Goal: Information Seeking & Learning: Check status

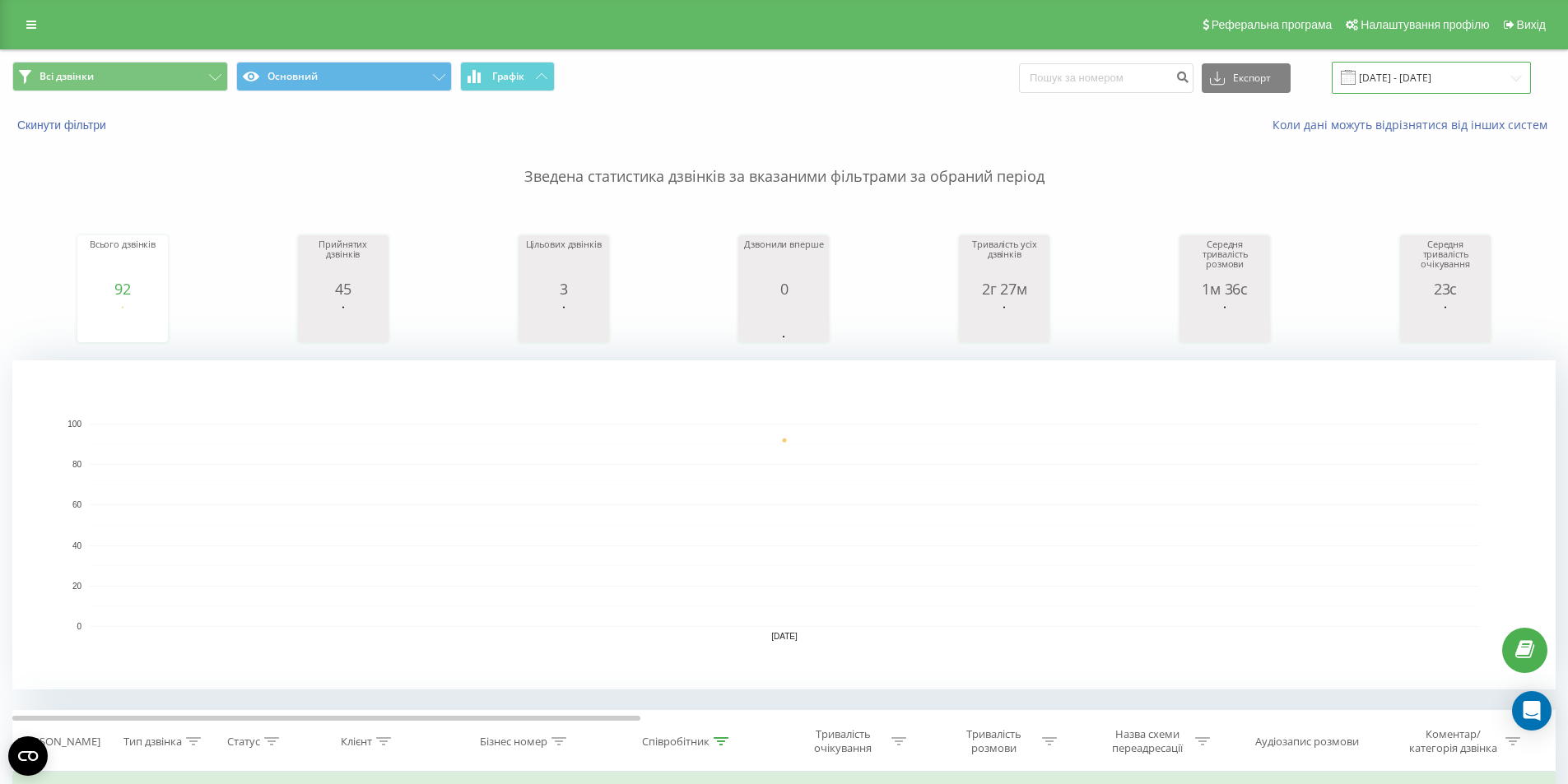
click at [838, 66] on input "21.09.2025 - 21.09.2025" at bounding box center [1431, 77] width 199 height 32
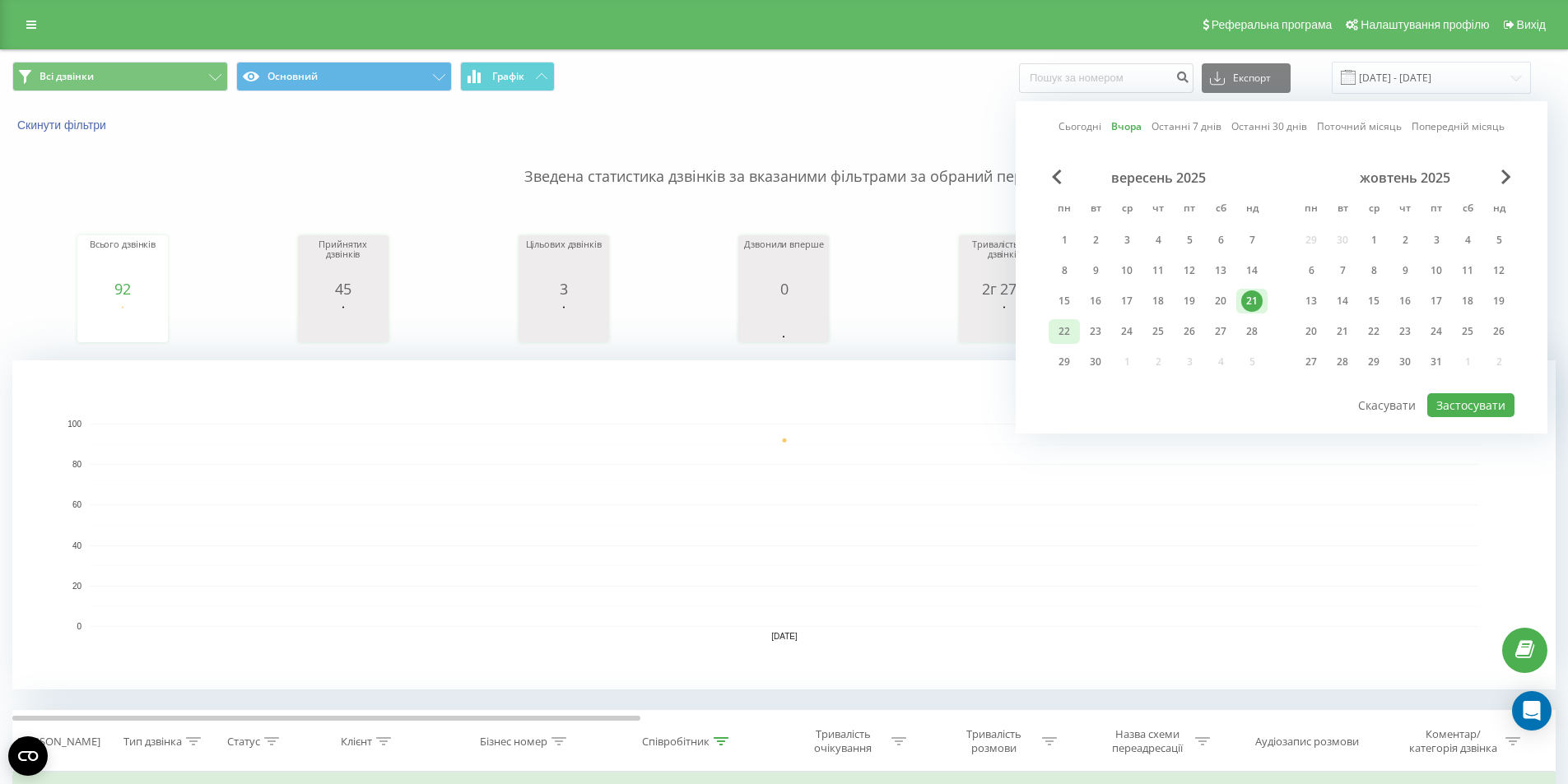
click at [838, 334] on div "22" at bounding box center [1064, 332] width 22 height 22
click at [838, 407] on button "Застосувати" at bounding box center [1470, 405] width 87 height 24
type input "[DATE] - [DATE]"
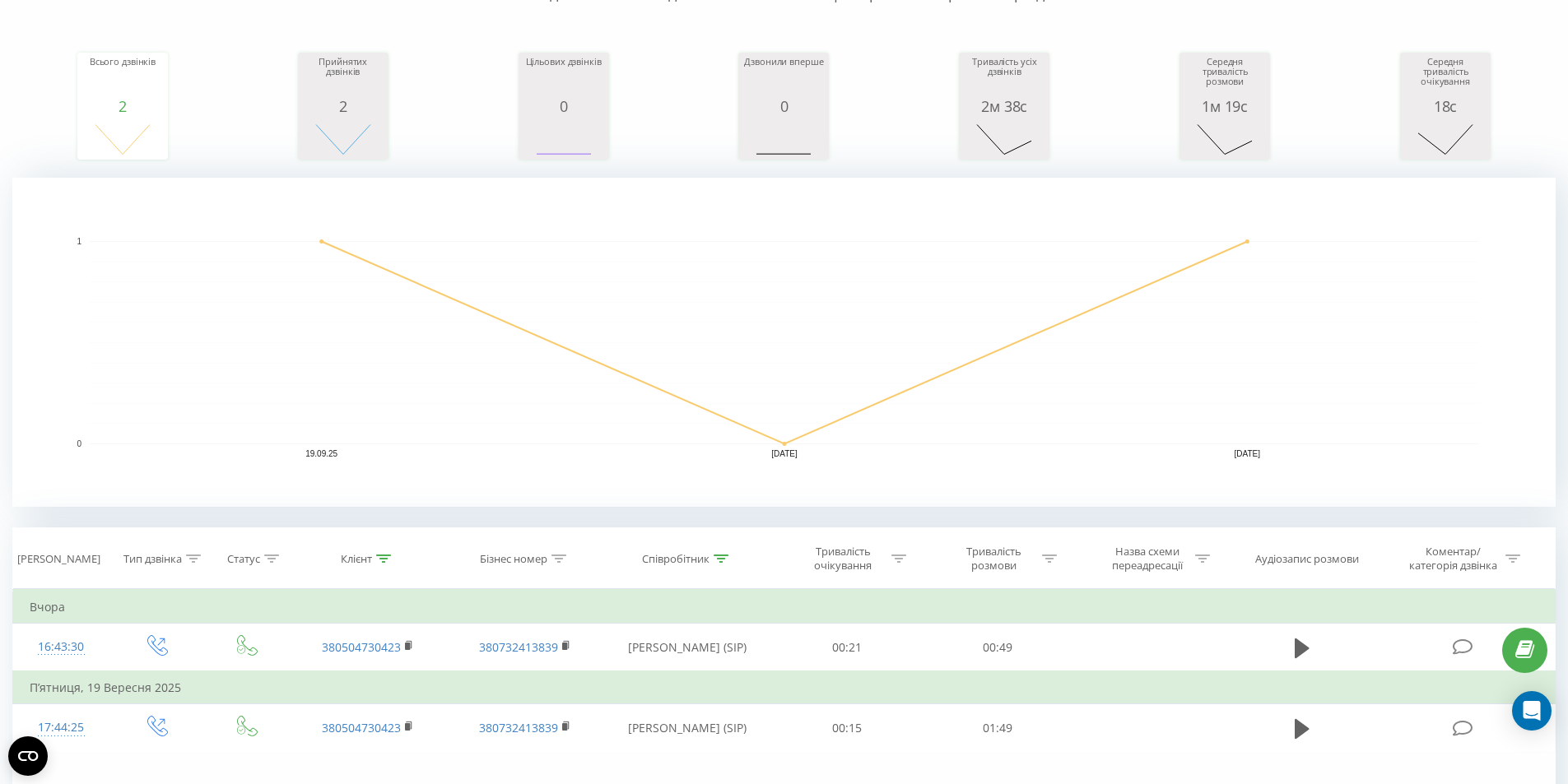
scroll to position [323, 0]
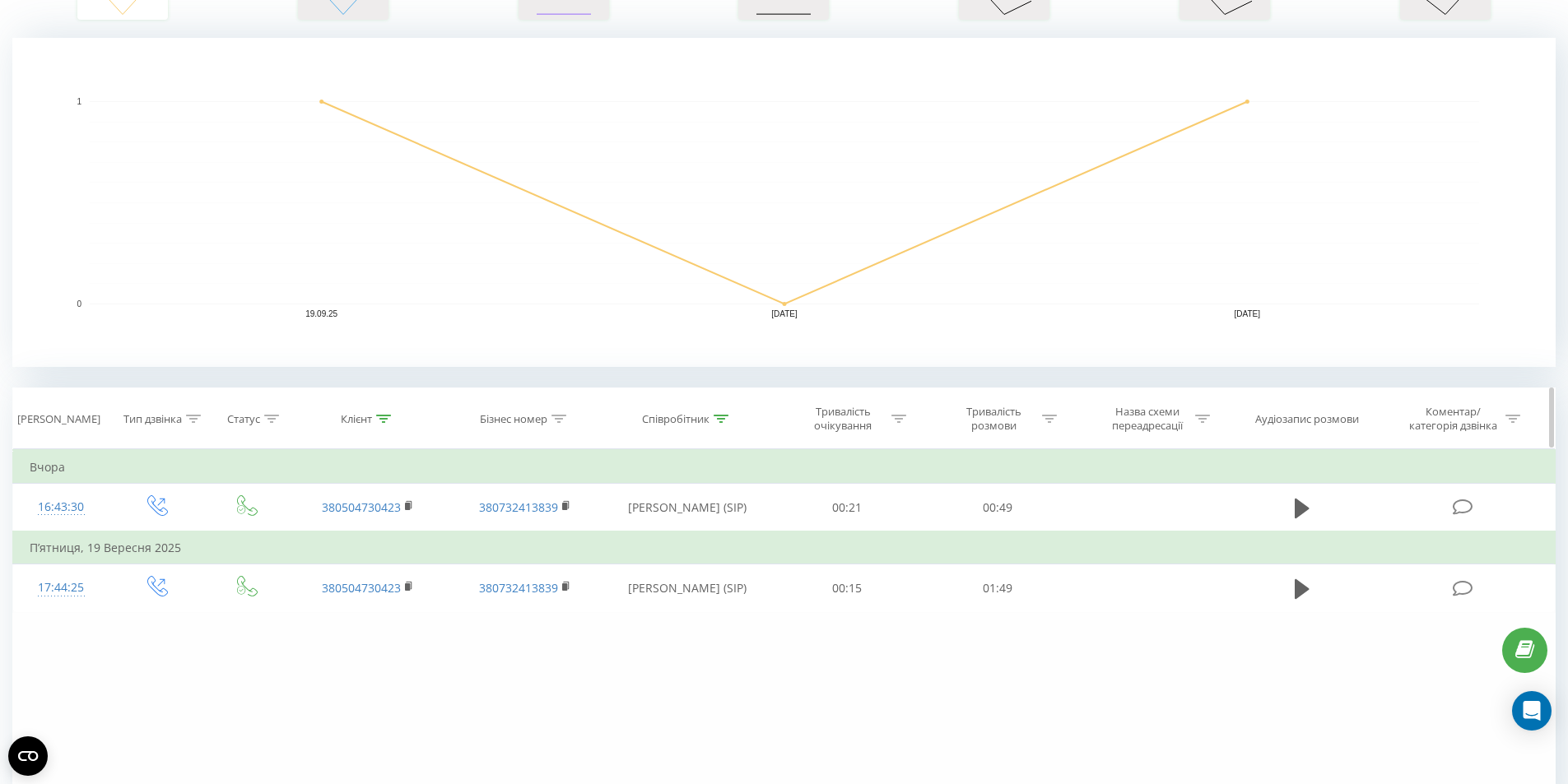
click at [724, 424] on div at bounding box center [721, 419] width 15 height 14
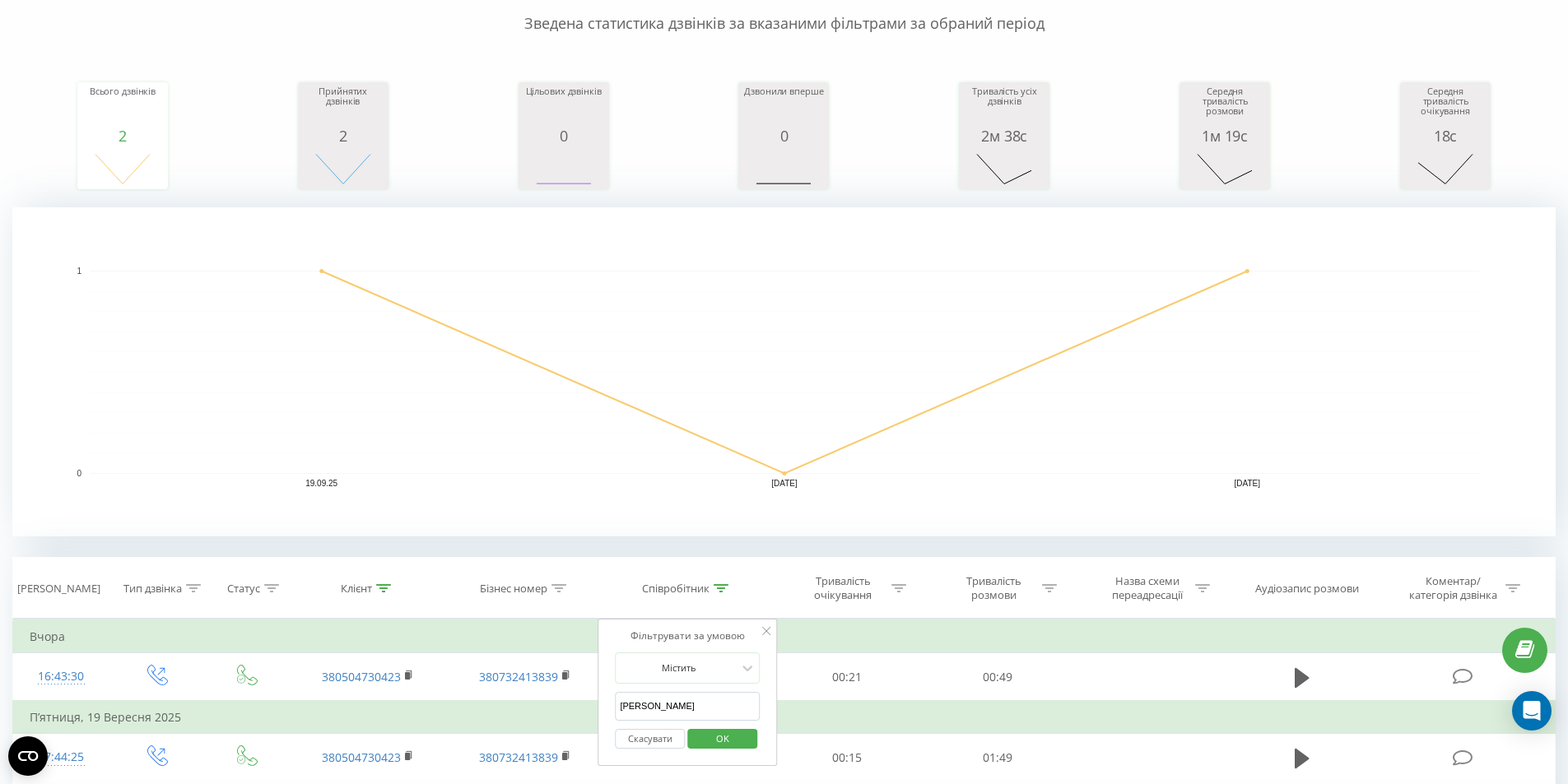
scroll to position [0, 0]
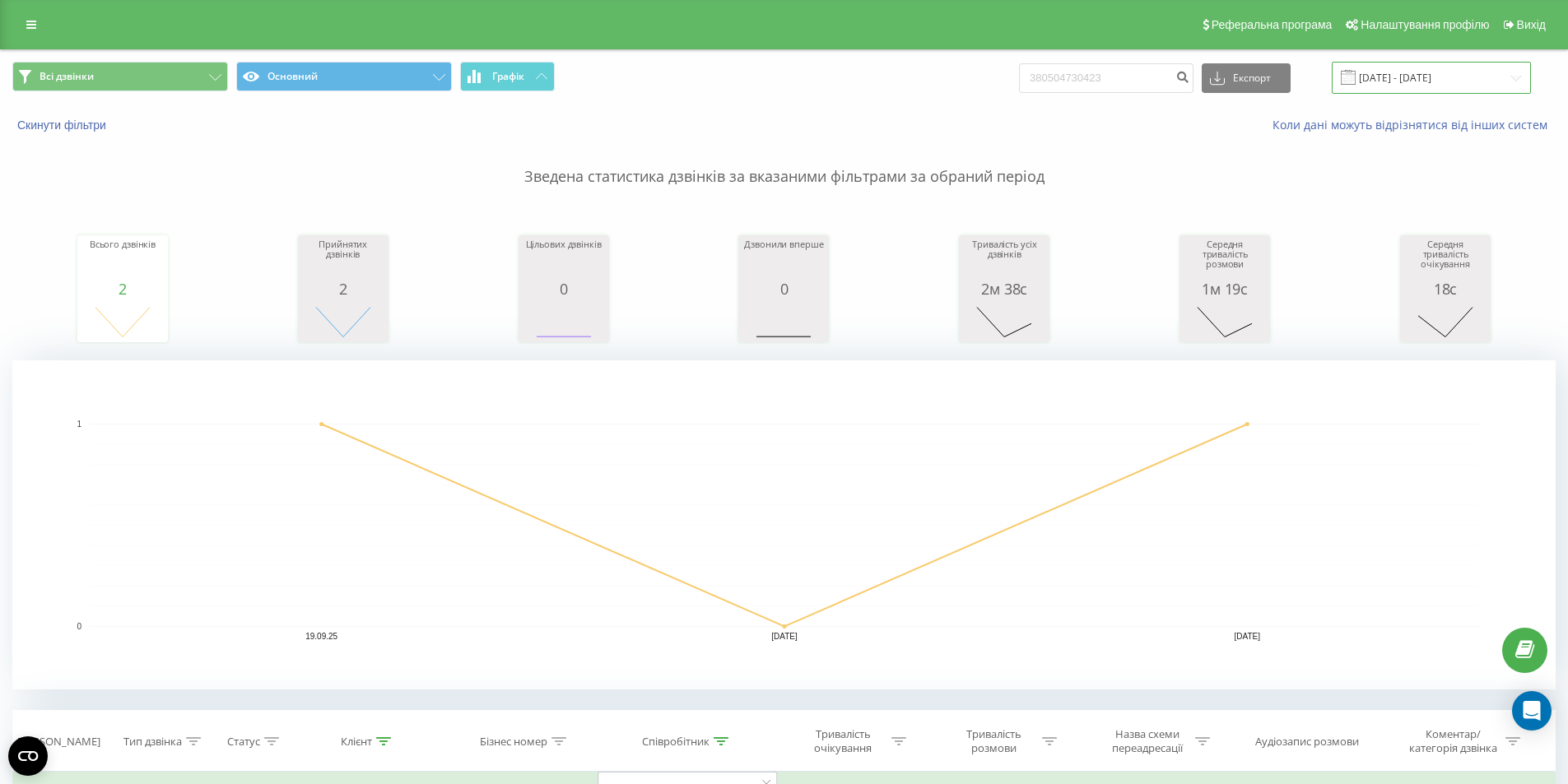
click at [1468, 71] on input "19.09.2025 - 21.09.2025" at bounding box center [1431, 77] width 199 height 32
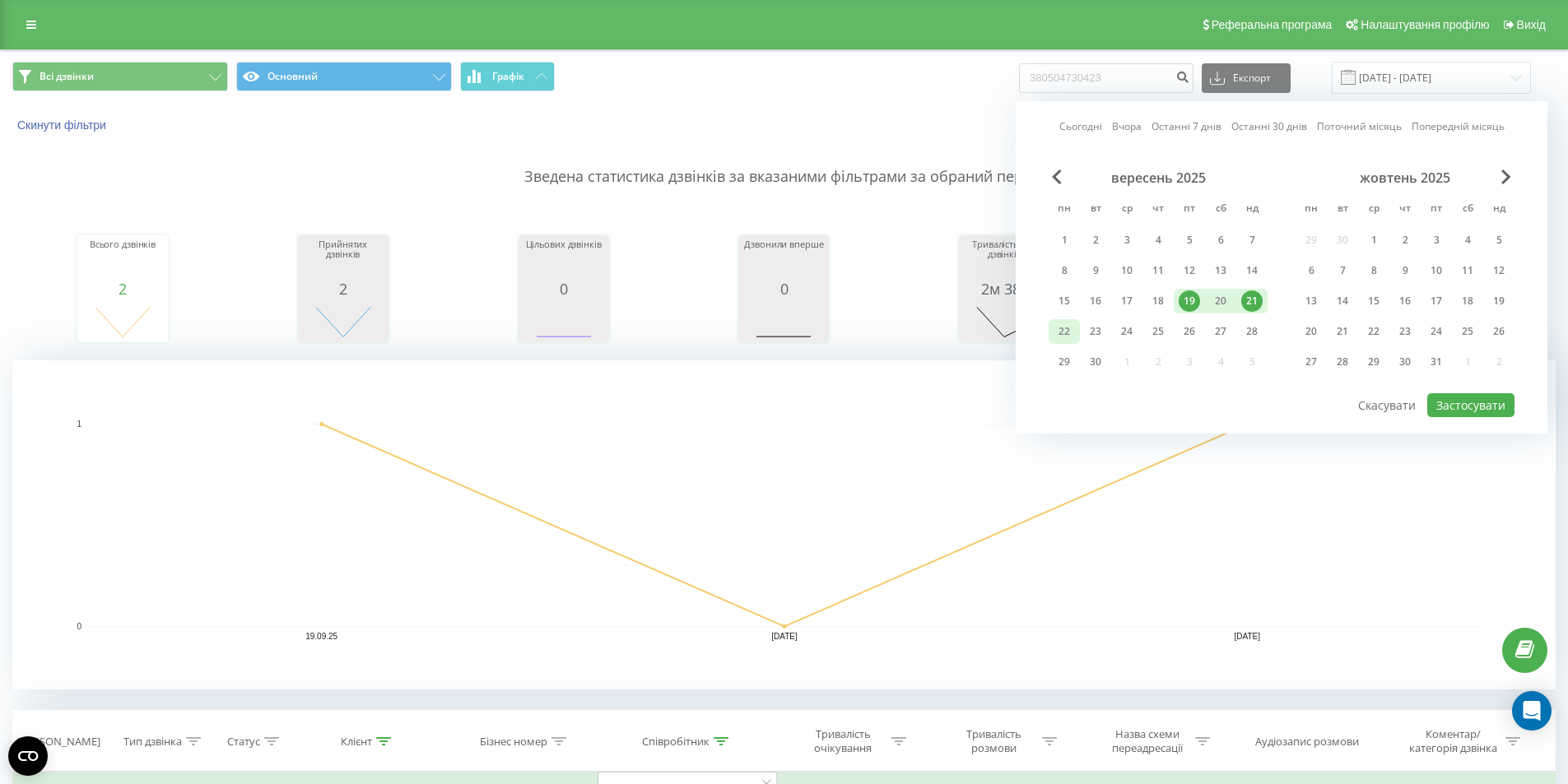
click at [1062, 334] on div "22" at bounding box center [1064, 332] width 22 height 22
click at [1448, 407] on button "Застосувати" at bounding box center [1470, 405] width 87 height 24
type input "[DATE] - [DATE]"
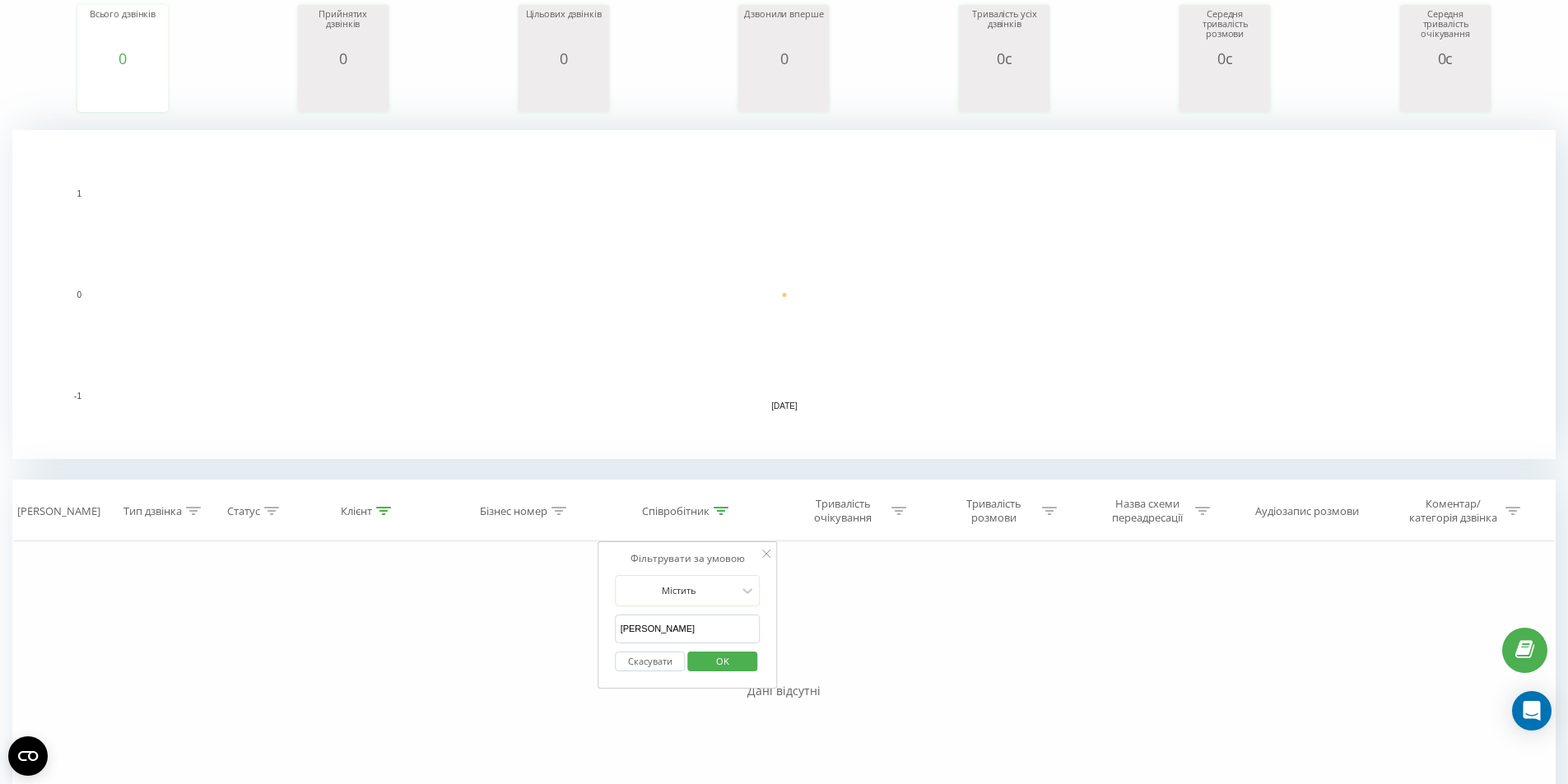
scroll to position [247, 0]
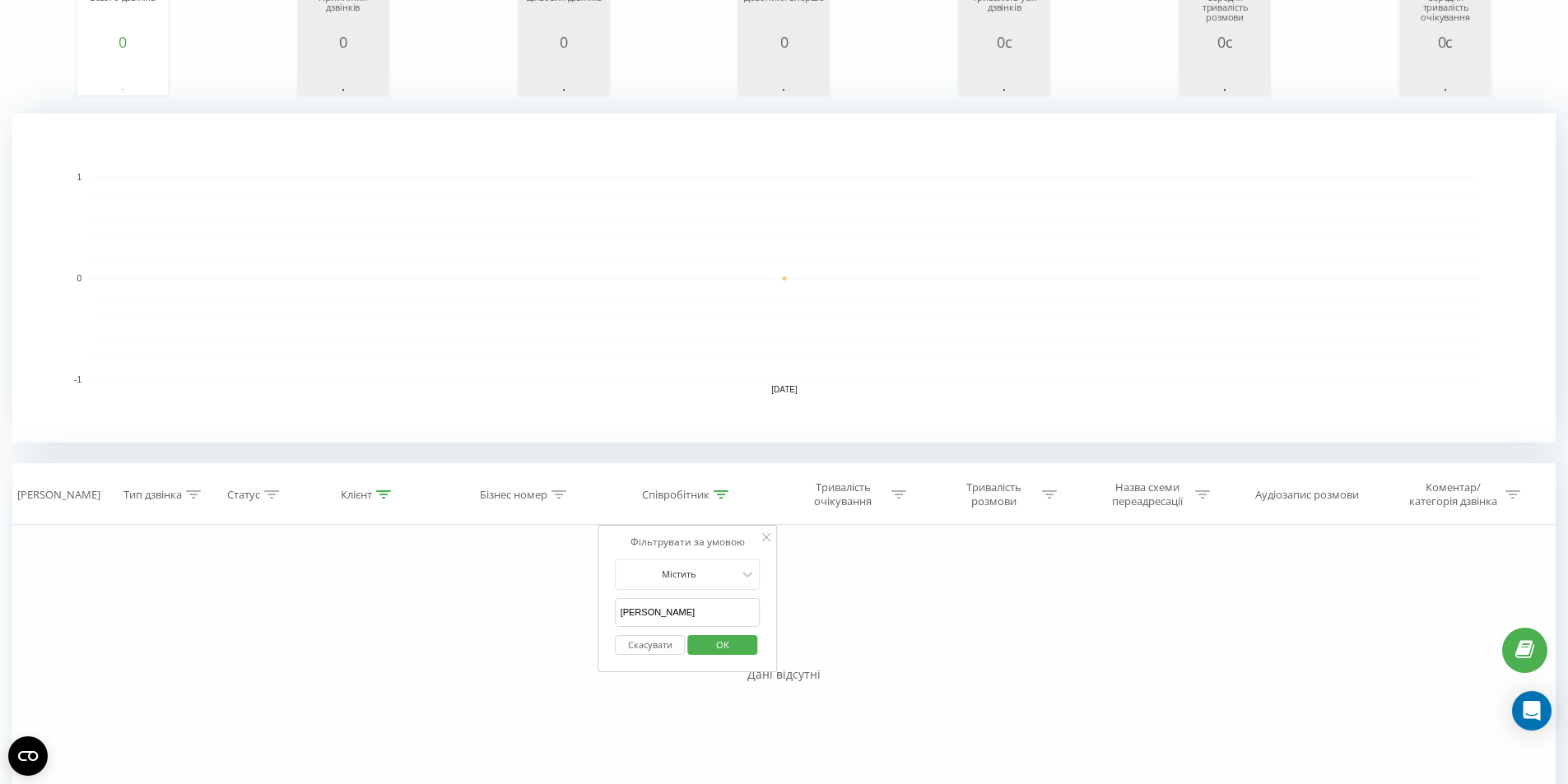
drag, startPoint x: 705, startPoint y: 611, endPoint x: 519, endPoint y: 580, distance: 188.6
click at [541, 588] on div "Фільтрувати за умовою Дорівнює Введіть значення Скасувати OK Фільтрувати за умо…" at bounding box center [784, 710] width 1543 height 370
type input "венгриновська"
click at [733, 646] on span "OK" at bounding box center [723, 645] width 46 height 26
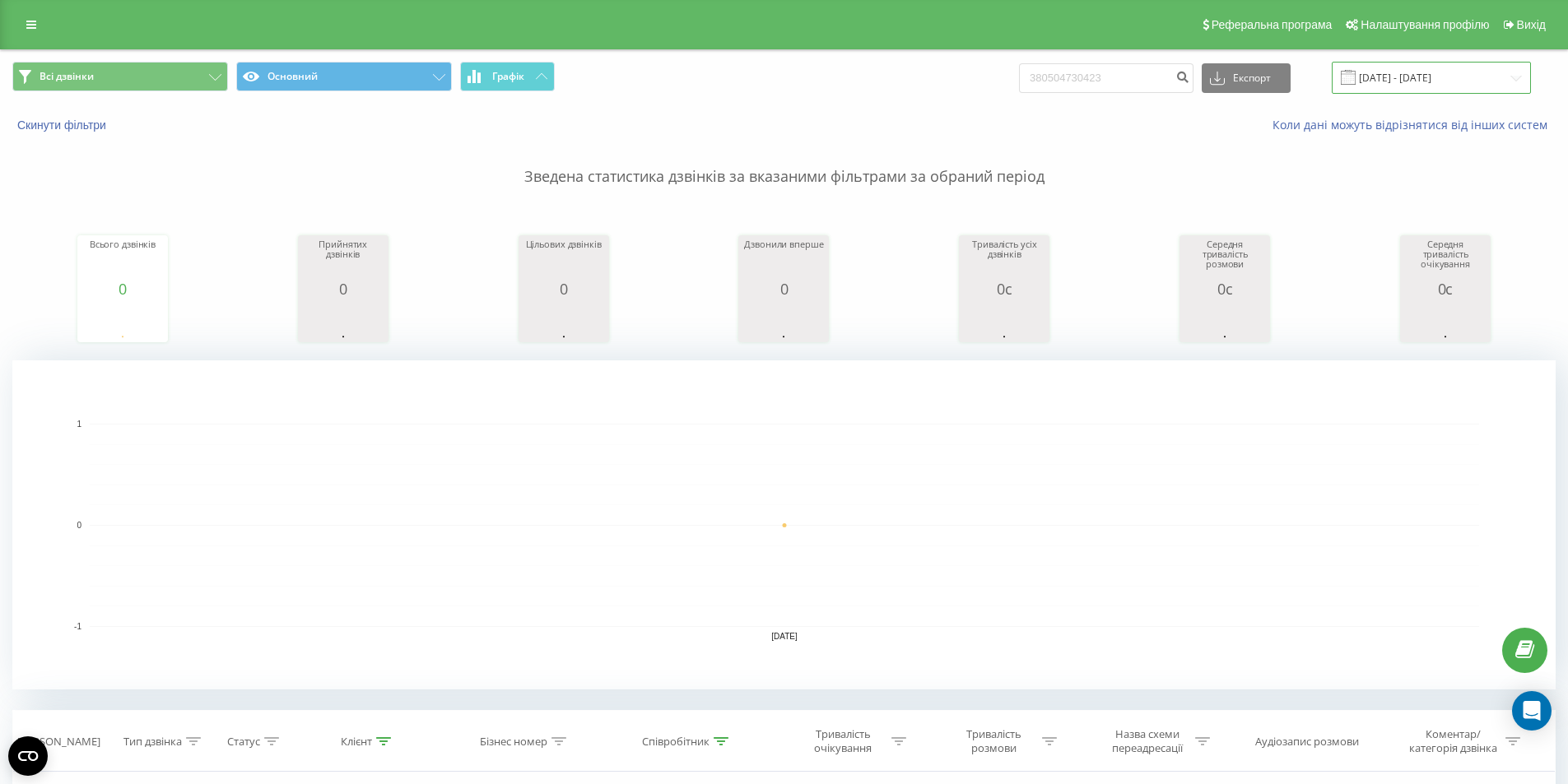
click at [1457, 69] on input "[DATE] - [DATE]" at bounding box center [1431, 77] width 199 height 32
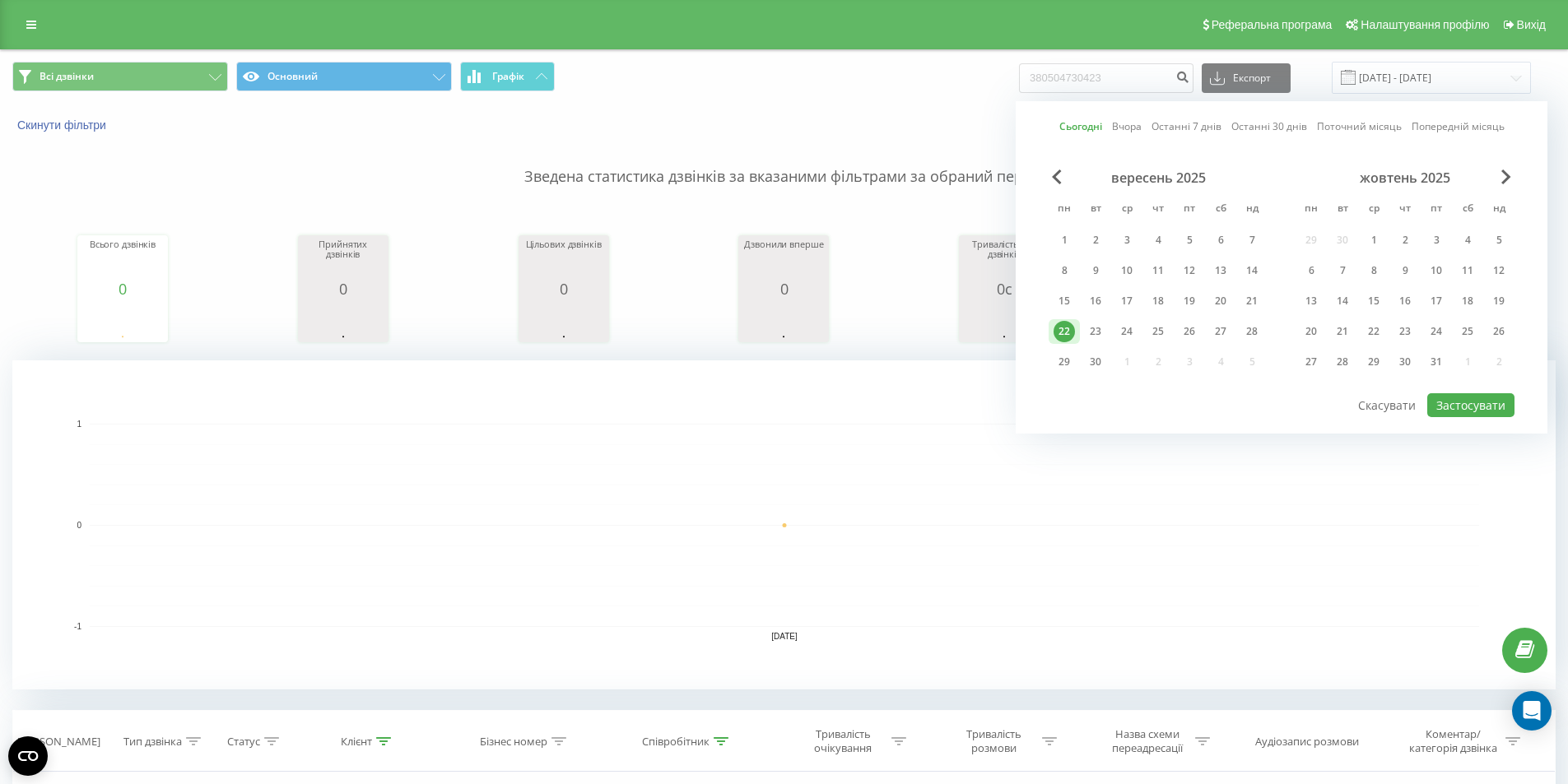
click at [1071, 334] on div "22" at bounding box center [1064, 332] width 22 height 22
click at [1485, 406] on button "Застосувати" at bounding box center [1470, 405] width 87 height 24
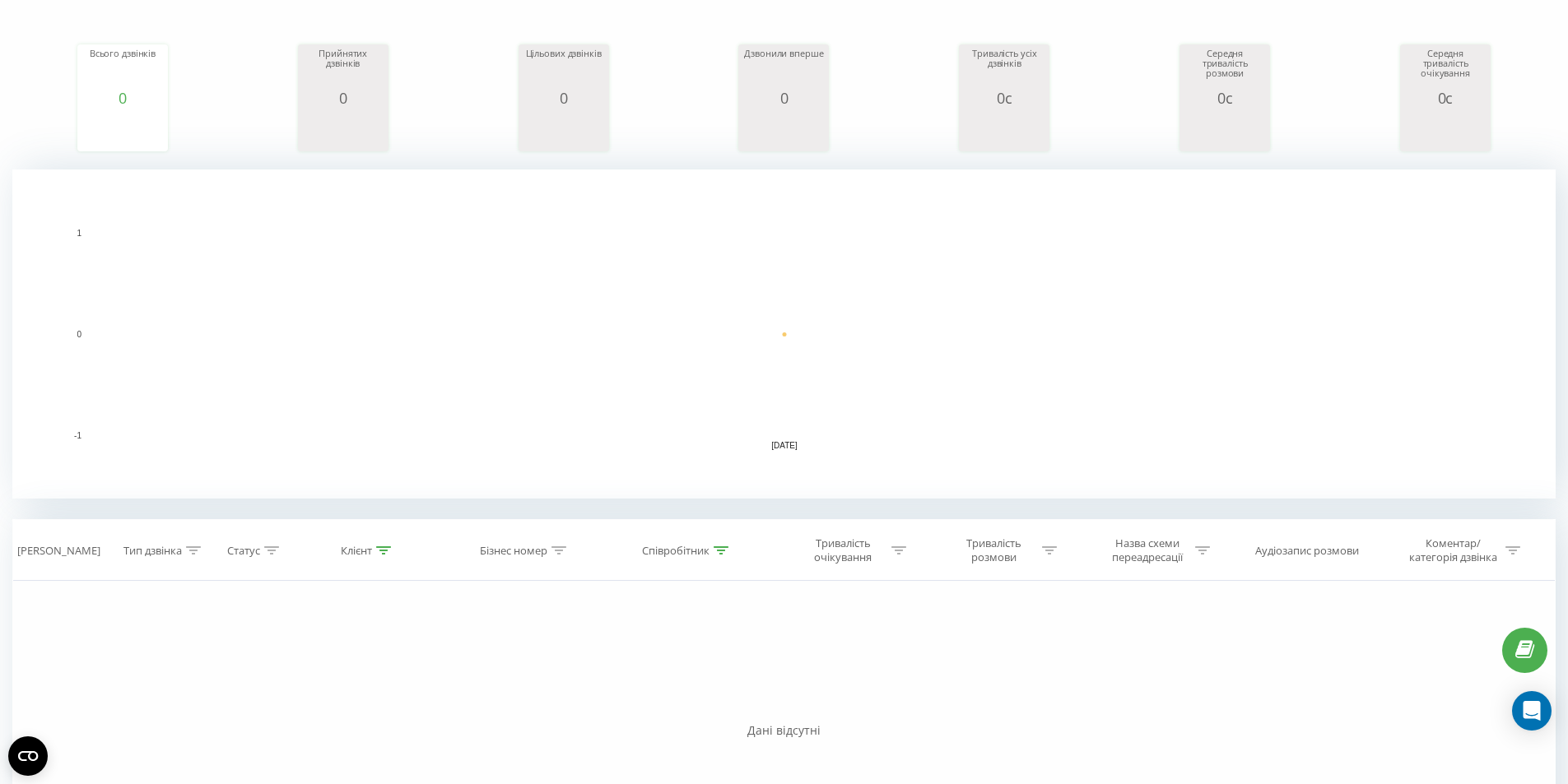
scroll to position [372, 0]
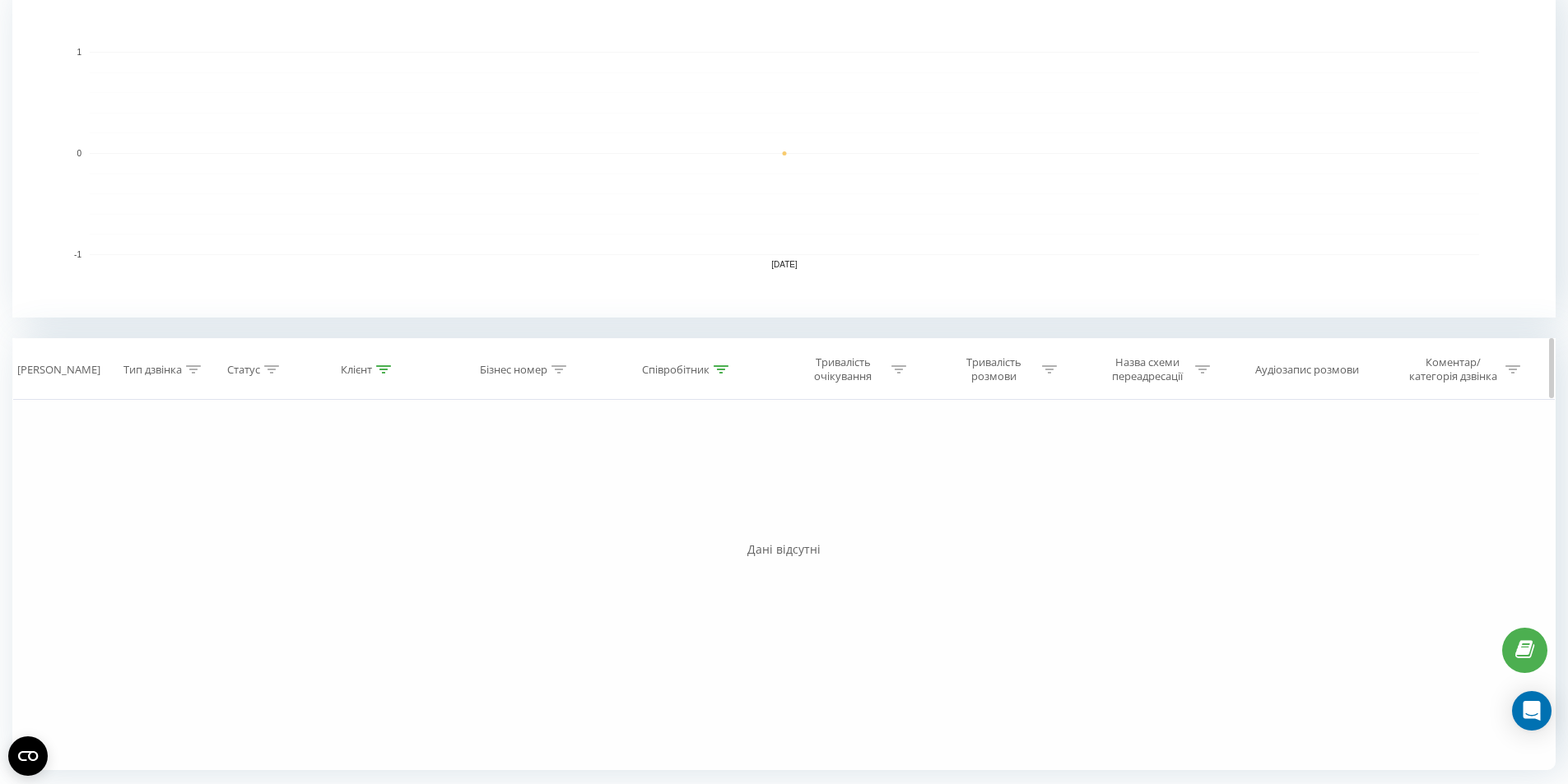
click at [387, 372] on icon at bounding box center [383, 369] width 15 height 8
click at [341, 518] on button "Скасувати" at bounding box center [331, 520] width 70 height 21
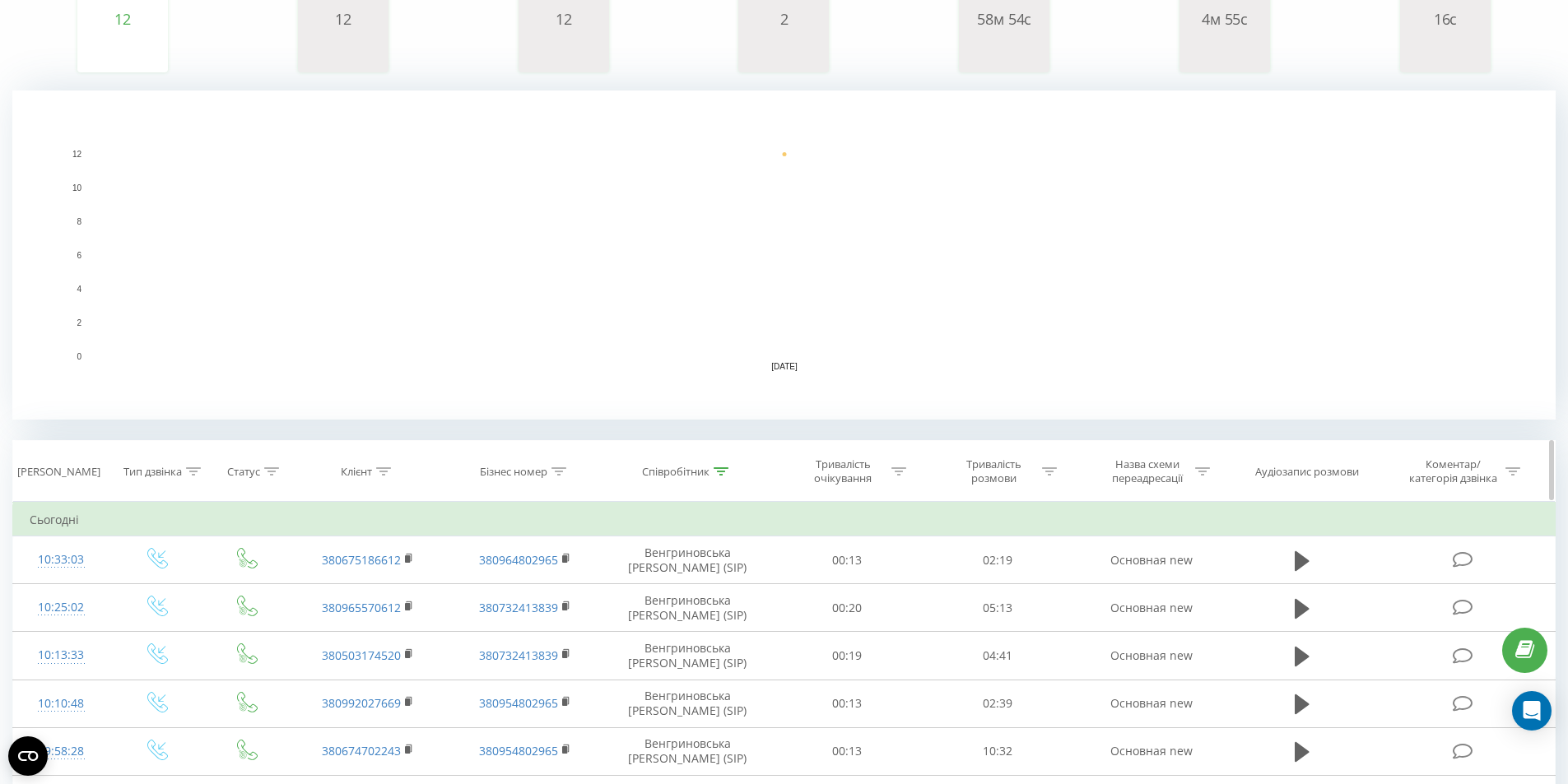
scroll to position [470, 0]
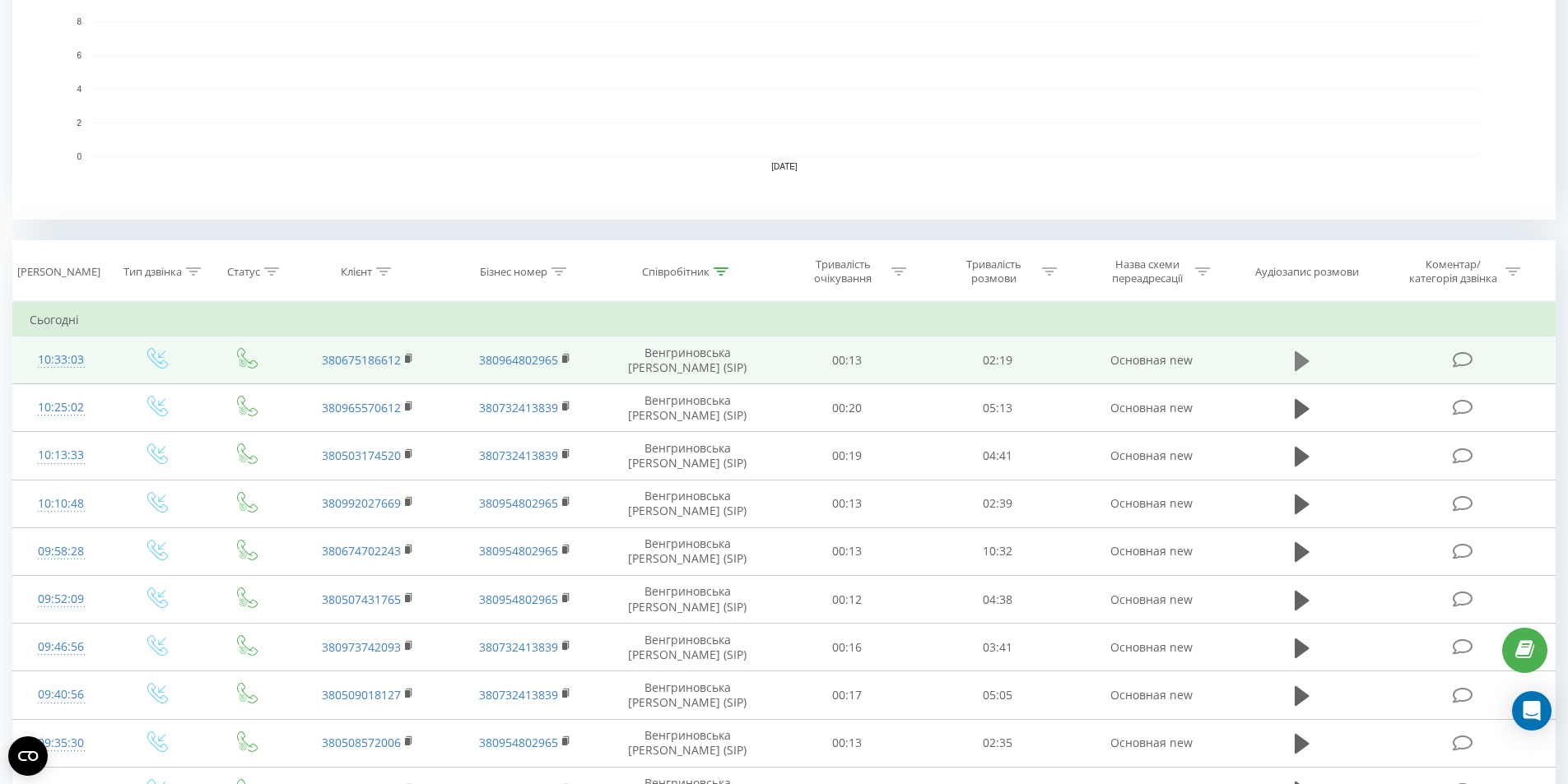
click at [1297, 356] on icon at bounding box center [1302, 361] width 15 height 20
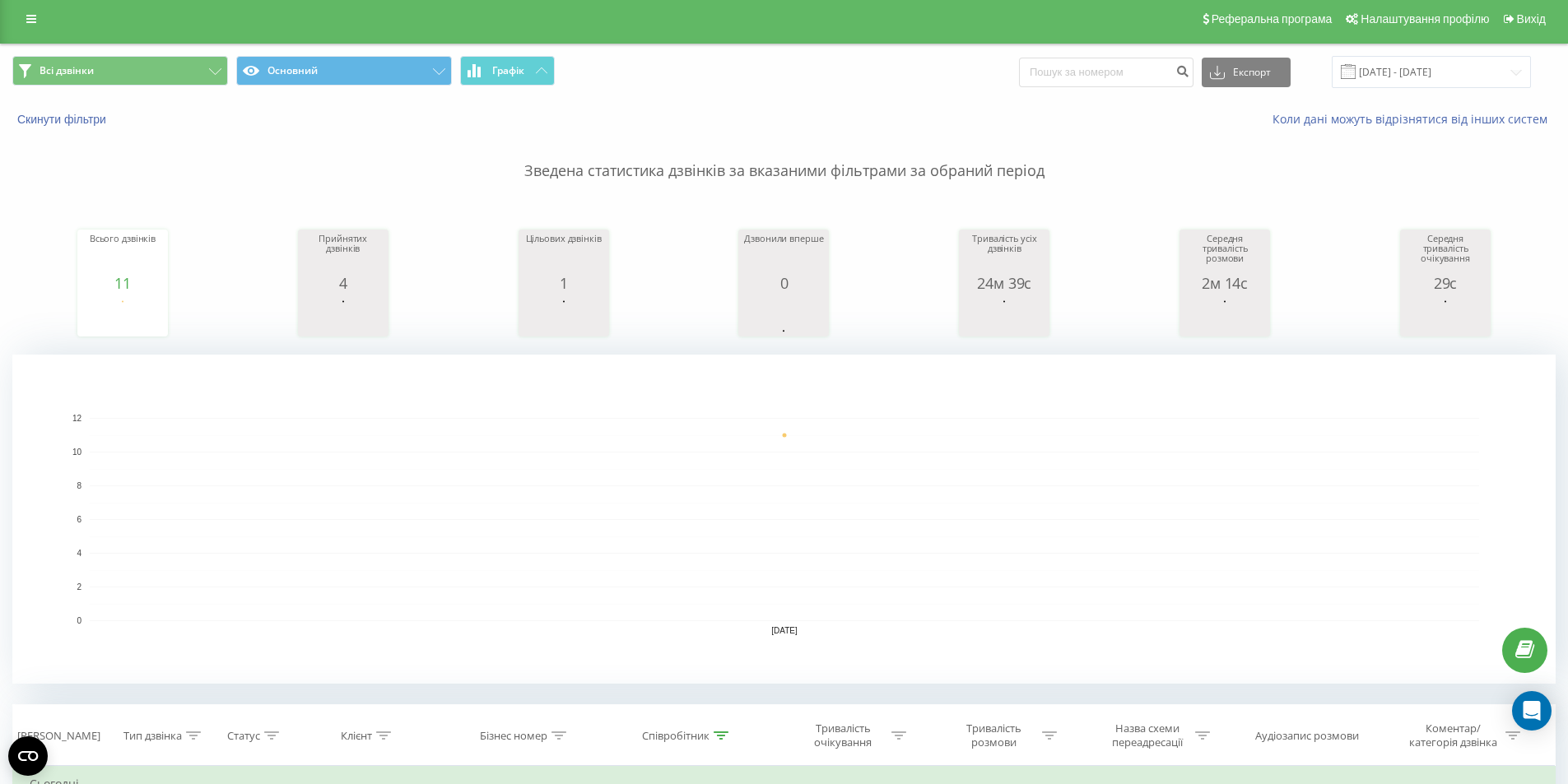
scroll to position [411, 0]
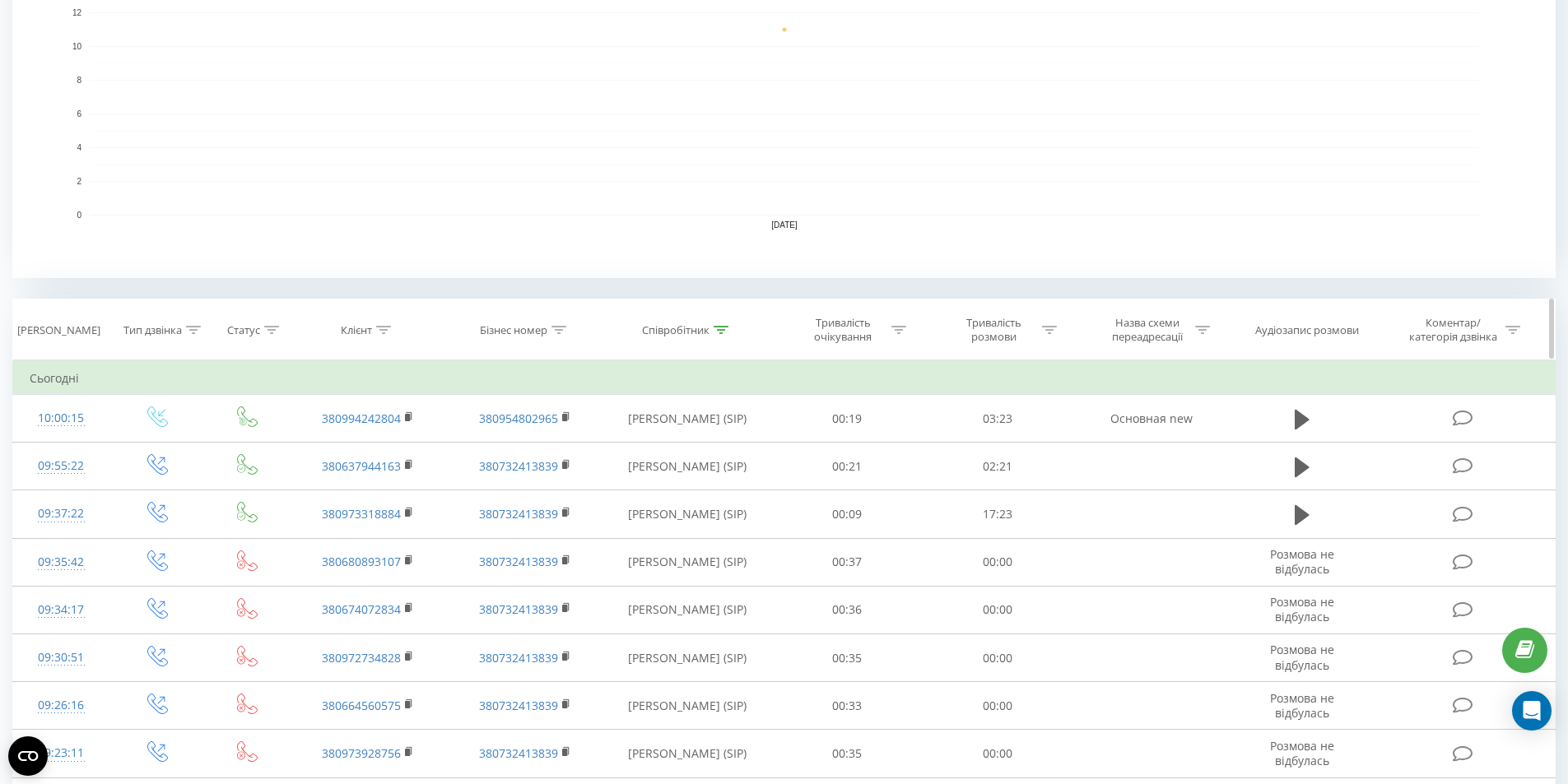
click at [728, 338] on th "Співробітник" at bounding box center [687, 329] width 168 height 61
click at [724, 334] on div at bounding box center [721, 330] width 15 height 14
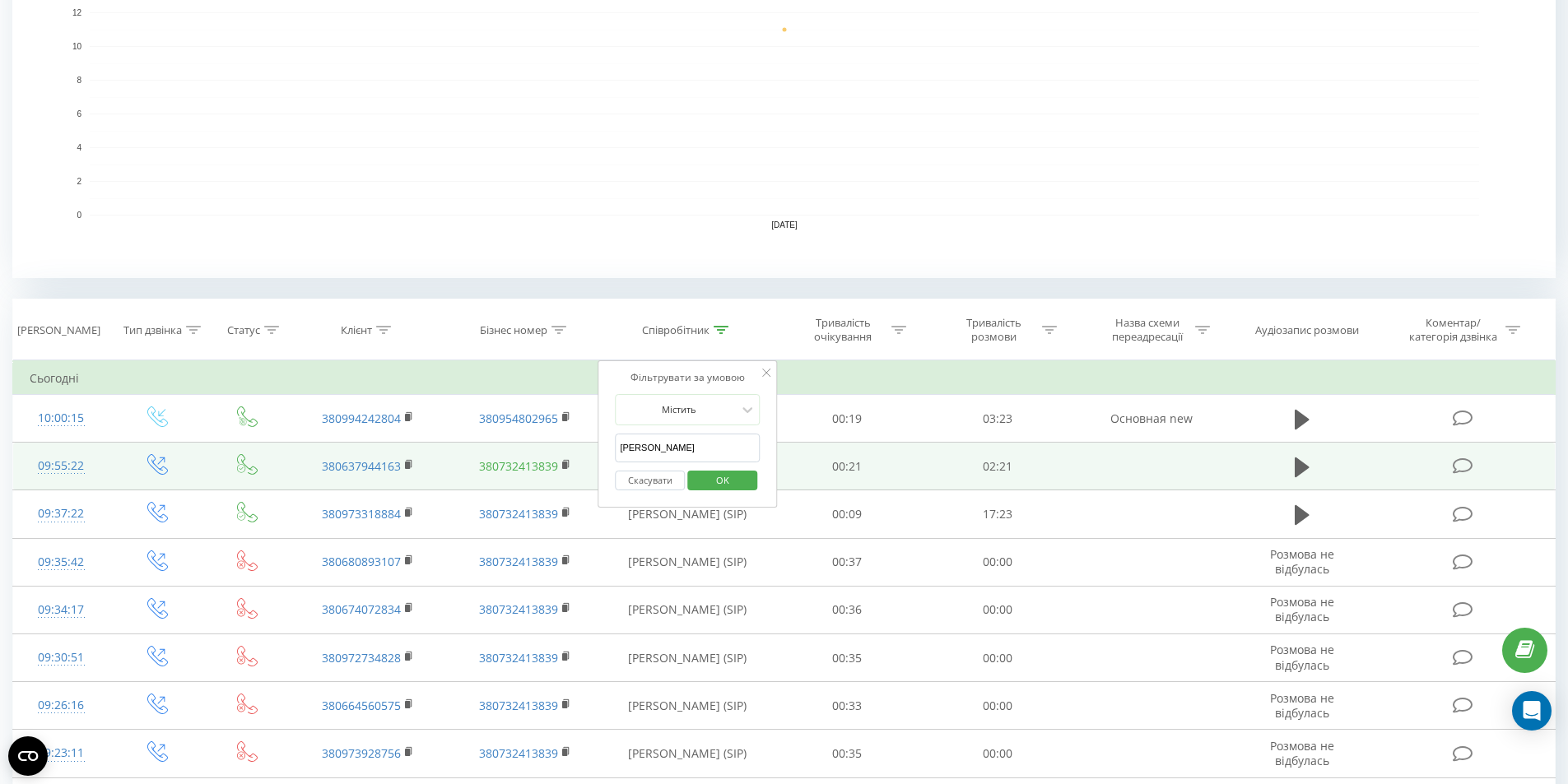
drag, startPoint x: 677, startPoint y: 452, endPoint x: 504, endPoint y: 459, distance: 173.1
click at [504, 459] on table "Фільтрувати за умовою Дорівнює Введіть значення Скасувати OK Фільтрувати за умо…" at bounding box center [784, 641] width 1543 height 562
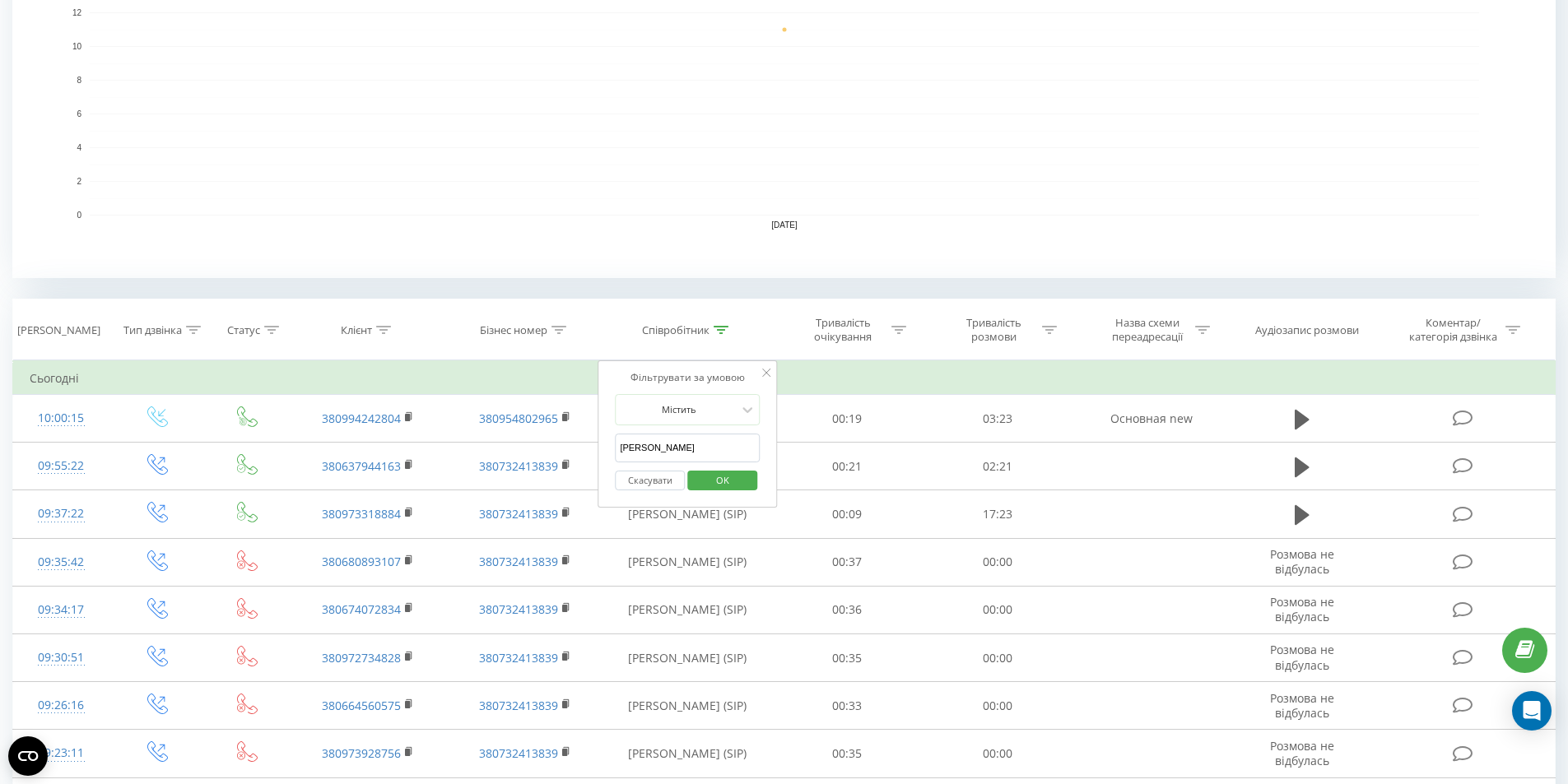
click at [720, 476] on span "OK" at bounding box center [723, 480] width 46 height 26
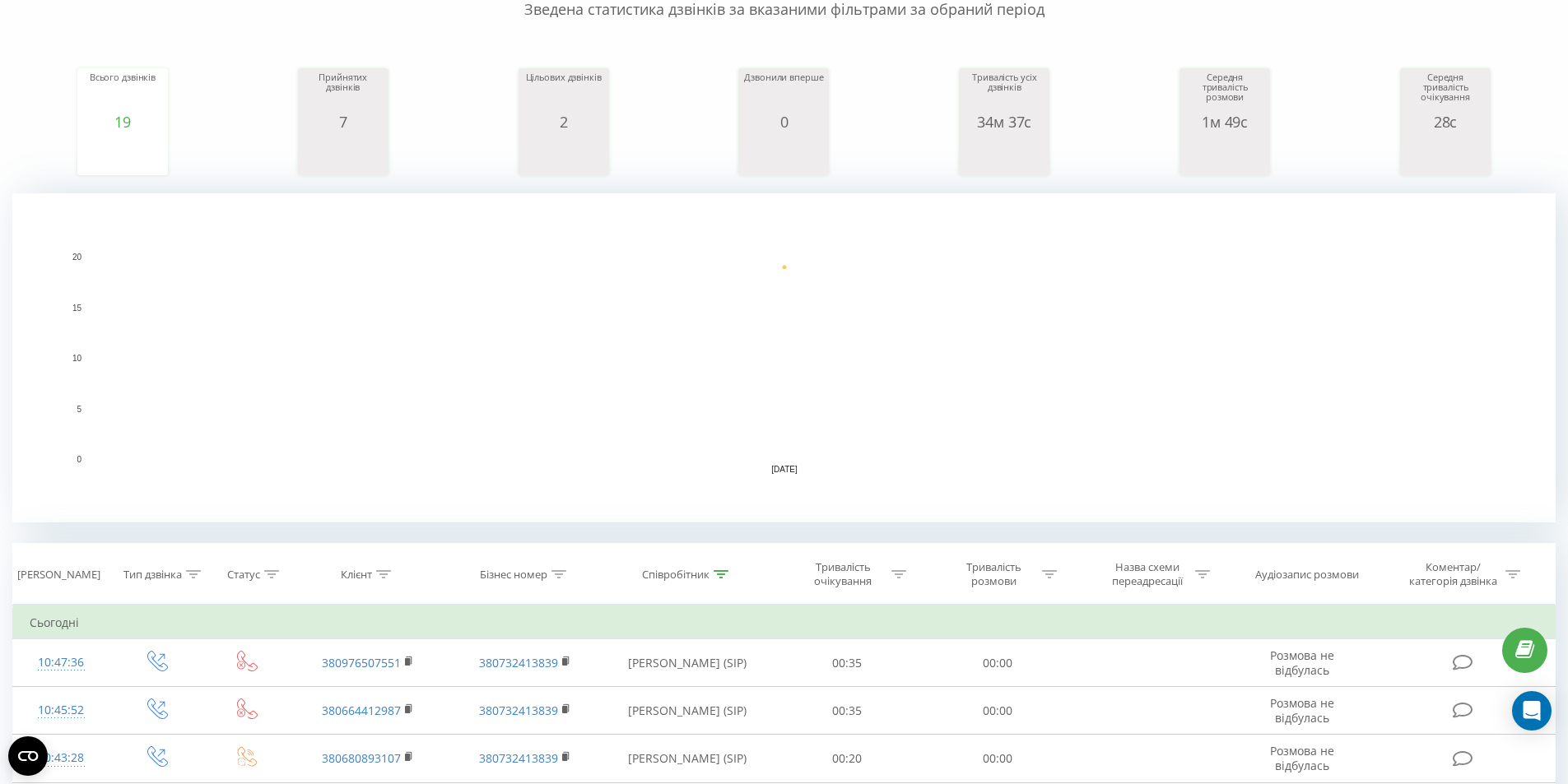
scroll to position [0, 0]
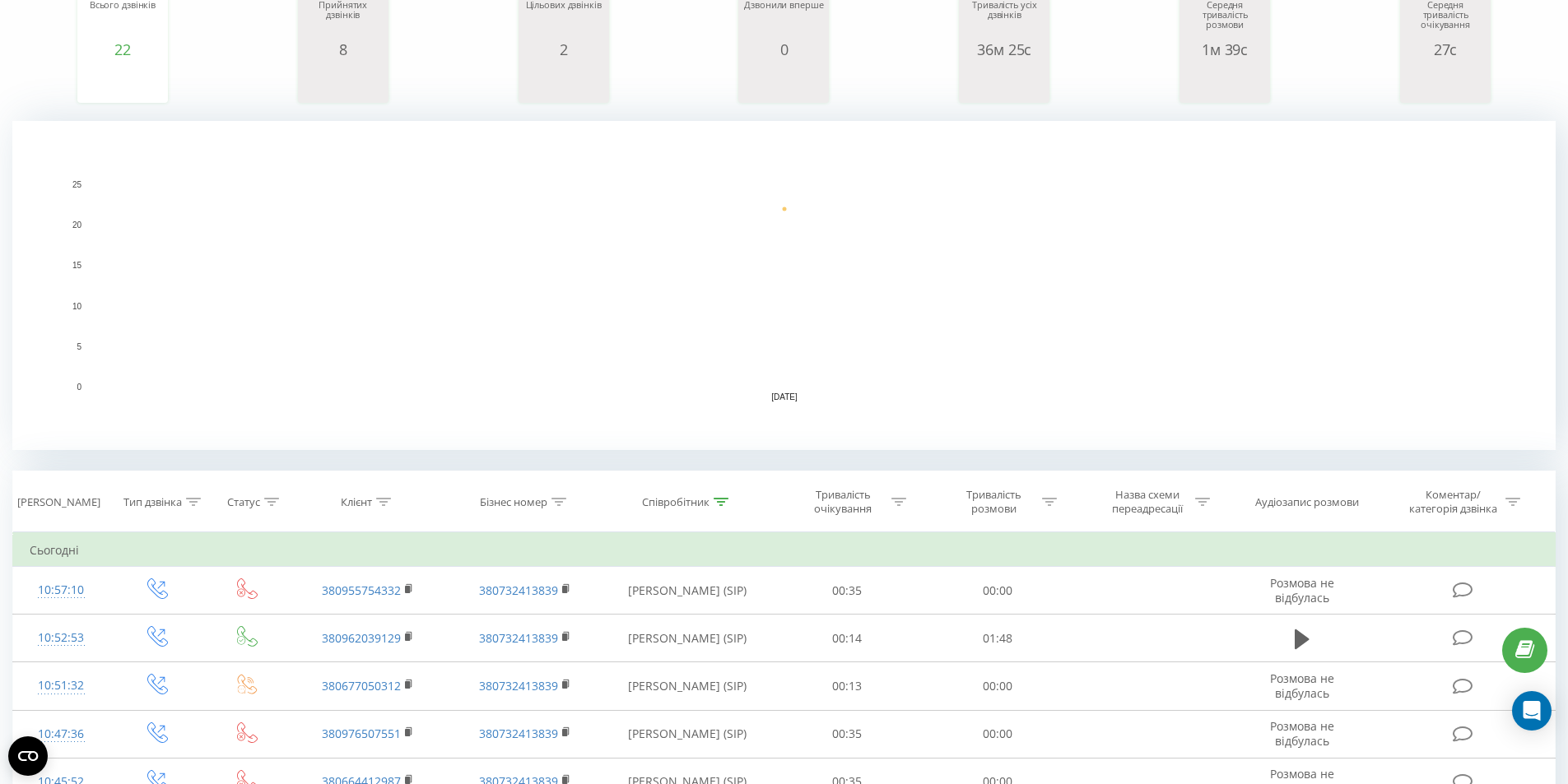
scroll to position [247, 0]
